Goal: Check status: Check status

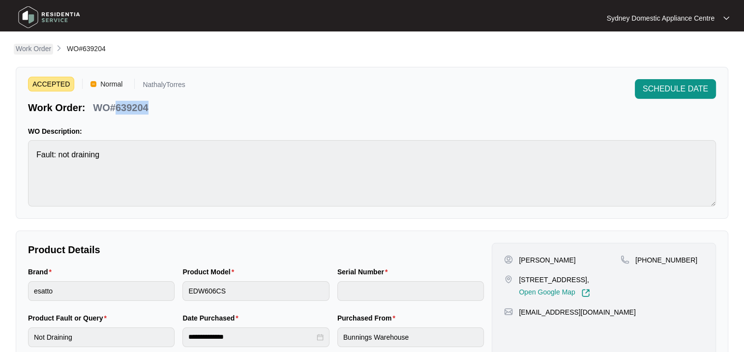
click at [37, 45] on p "Work Order" at bounding box center [33, 49] width 35 height 10
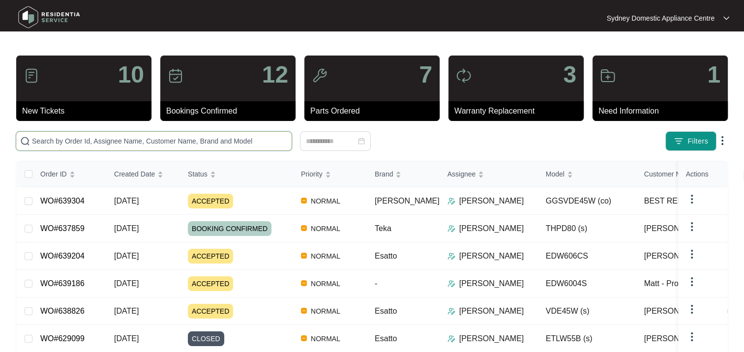
click at [69, 146] on input "text" at bounding box center [160, 141] width 256 height 11
paste input "639304"
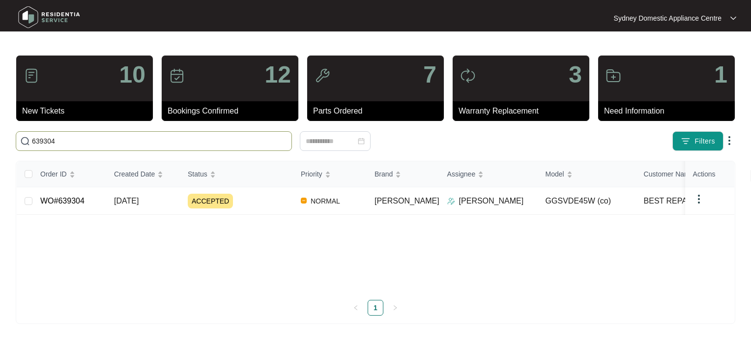
type input "639304"
click at [253, 209] on td "ACCEPTED" at bounding box center [236, 201] width 113 height 28
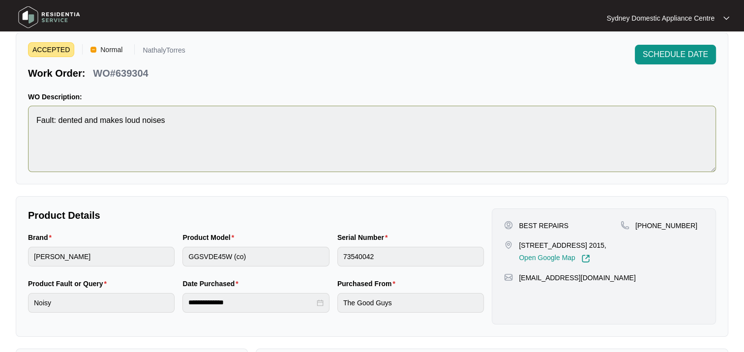
scroll to position [49, 0]
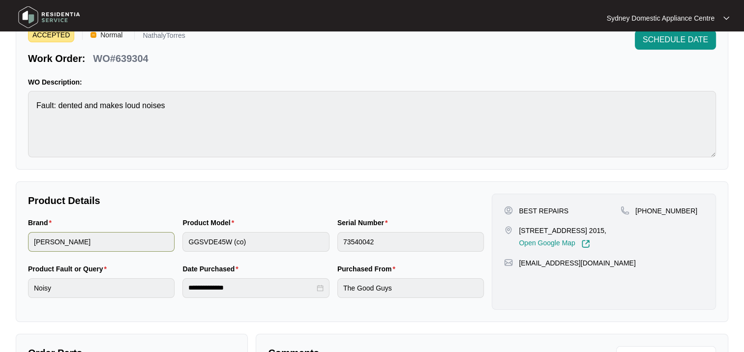
click at [158, 244] on div "Brand [PERSON_NAME] Product Model GGSVDE45W (co) Serial Number 73540042" at bounding box center [256, 240] width 464 height 46
